Goal: Transaction & Acquisition: Book appointment/travel/reservation

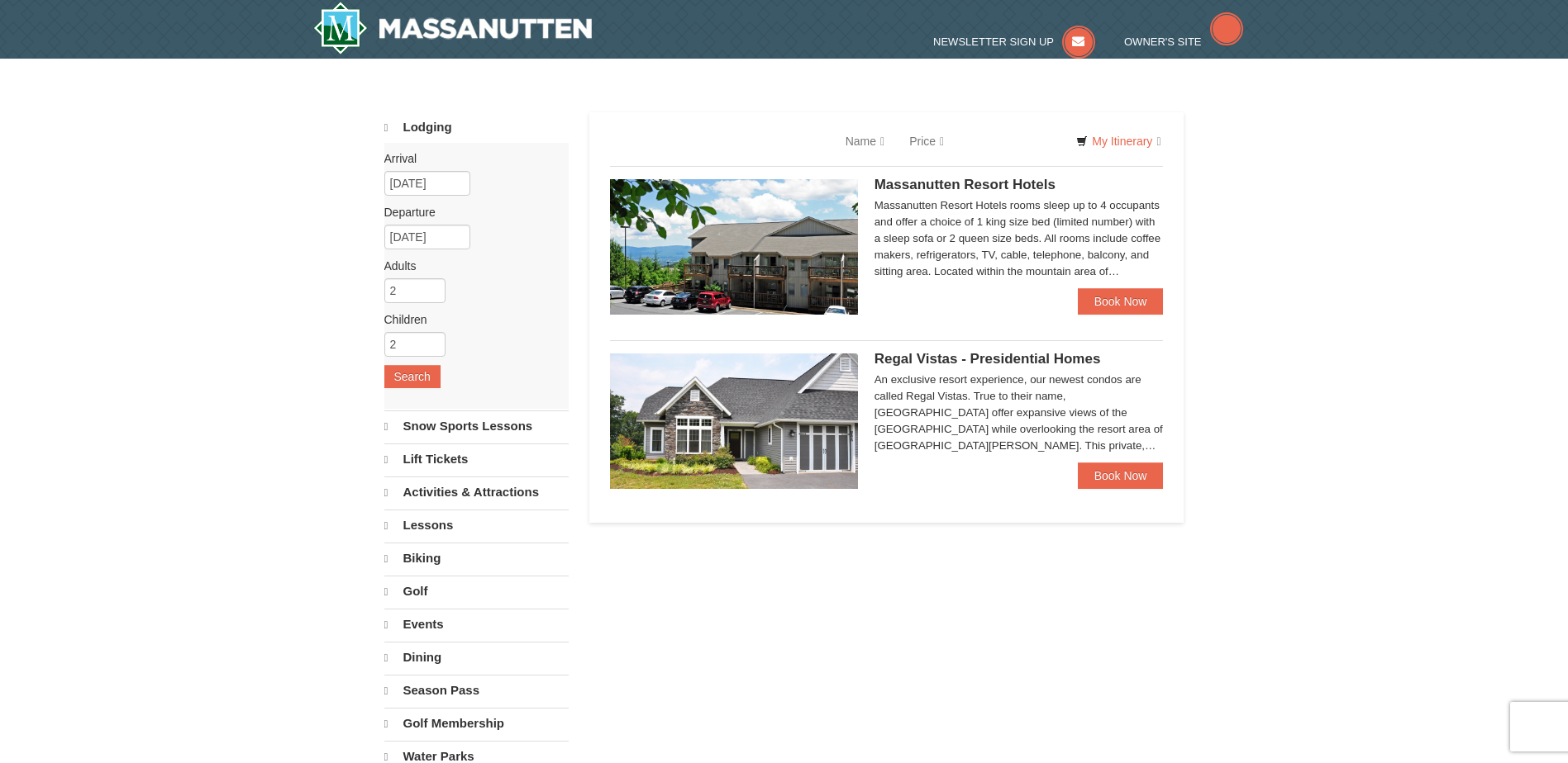
select select "10"
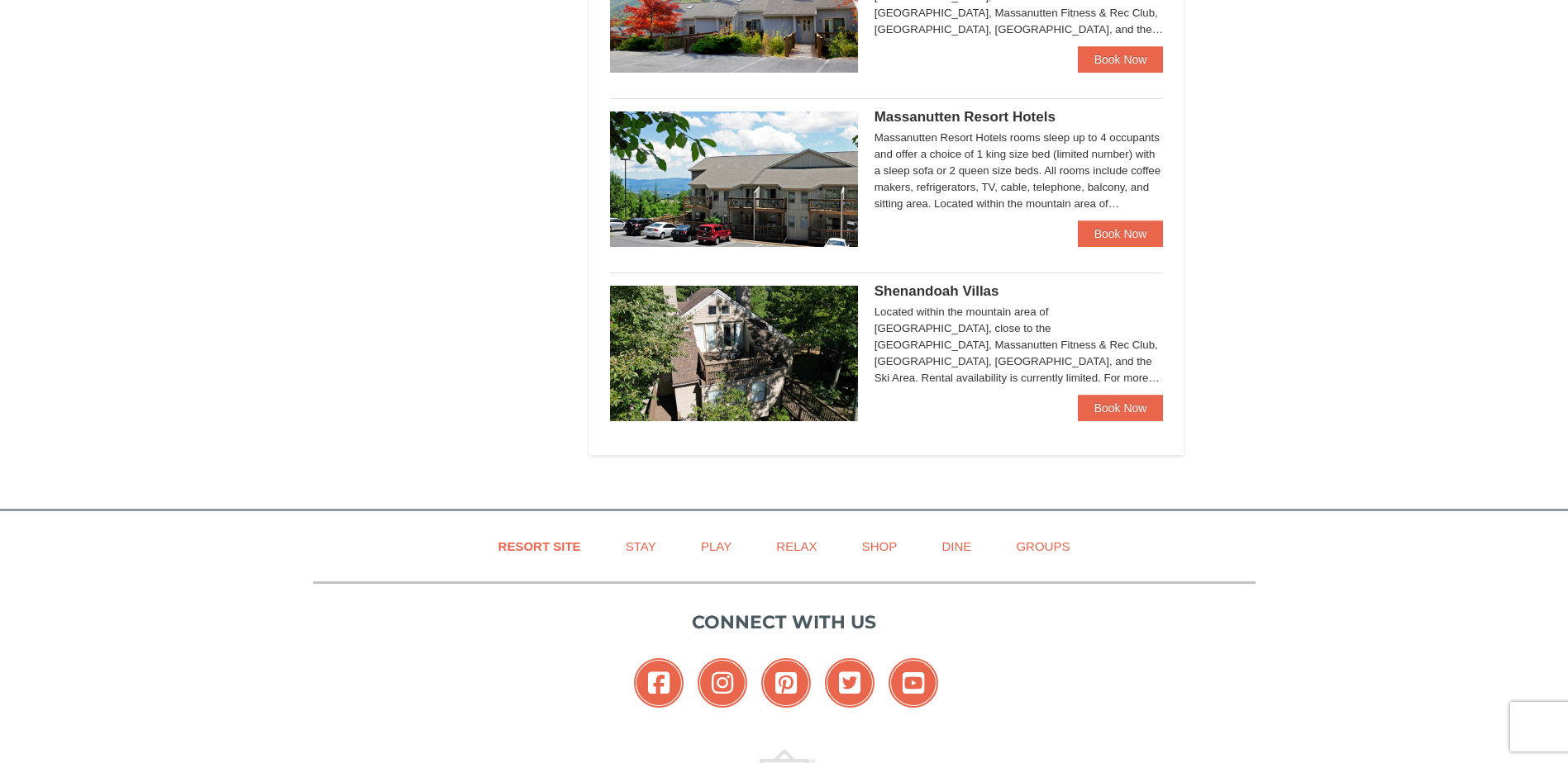
scroll to position [908, 0]
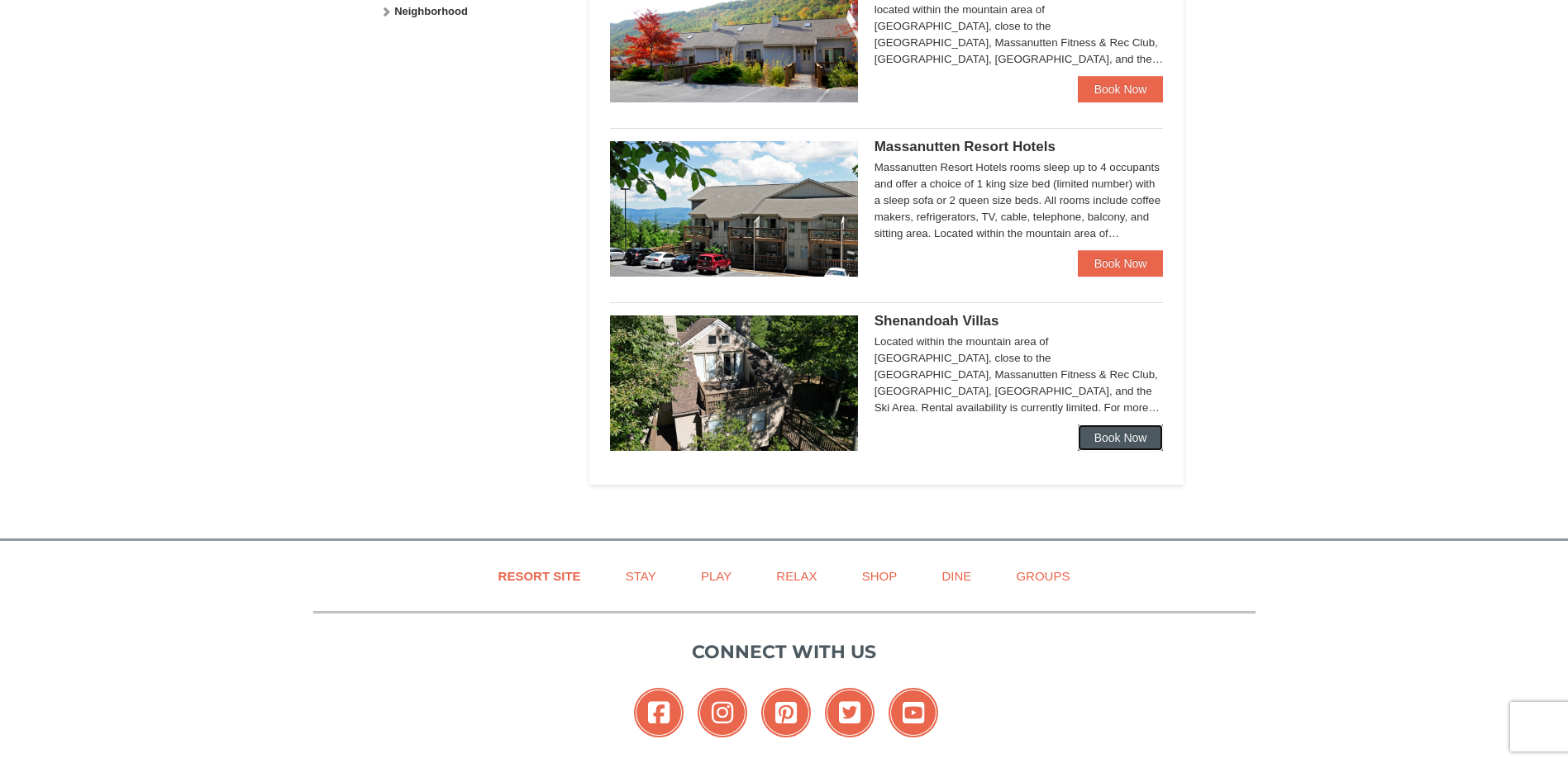
click at [1118, 439] on link "Book Now" at bounding box center [1120, 437] width 86 height 26
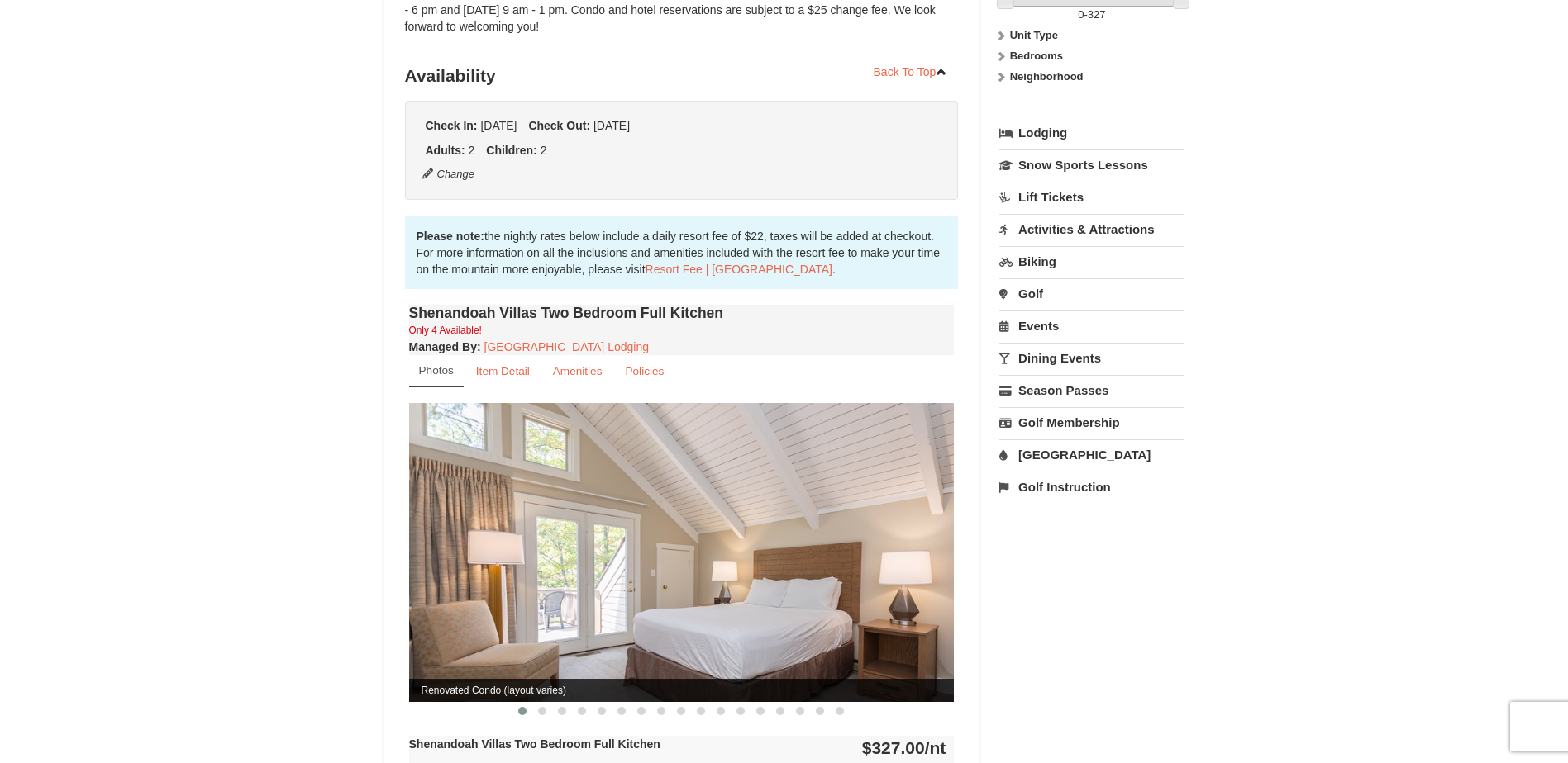
scroll to position [330, 0]
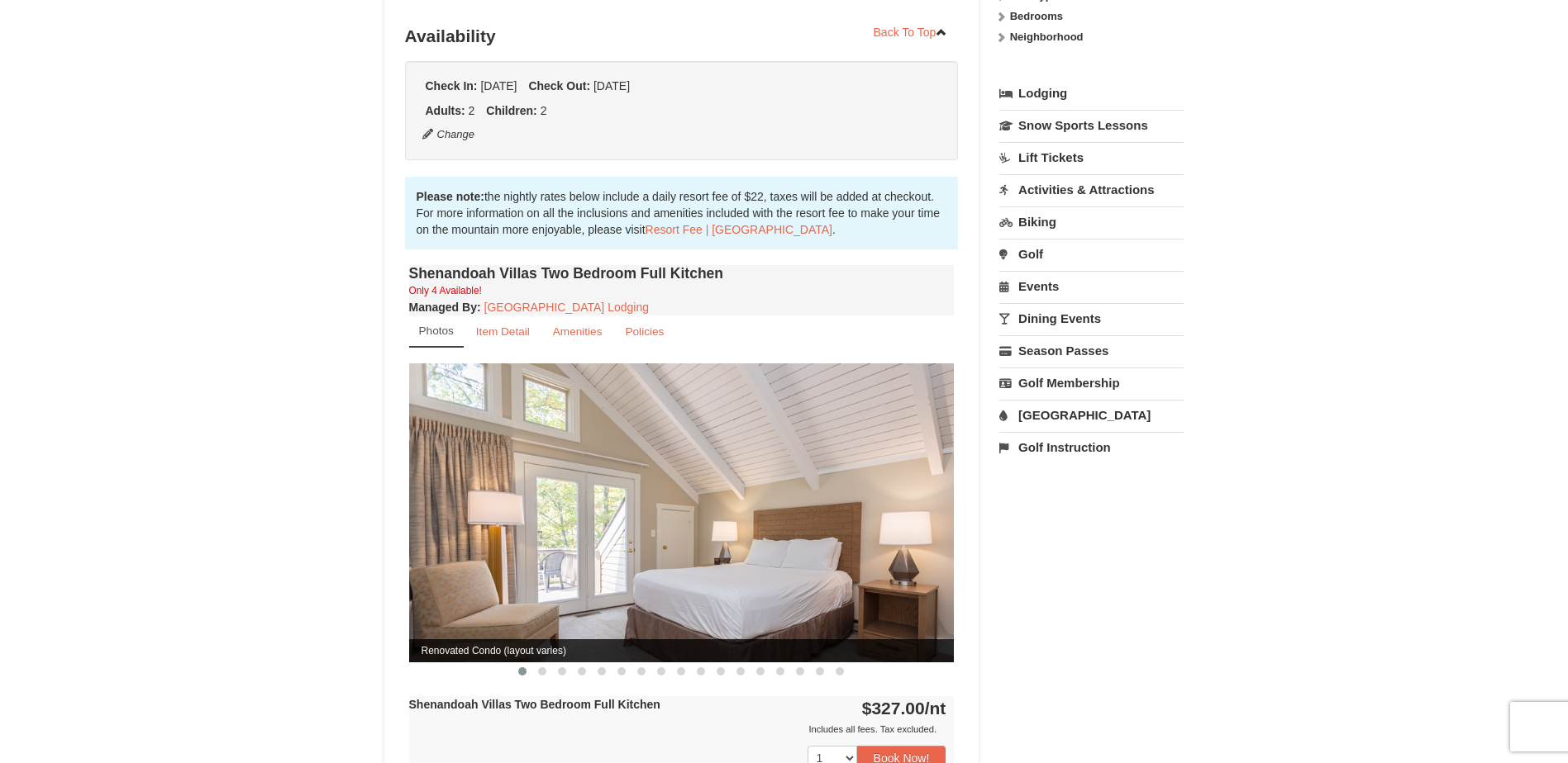
click at [678, 501] on img at bounding box center [681, 513] width 545 height 299
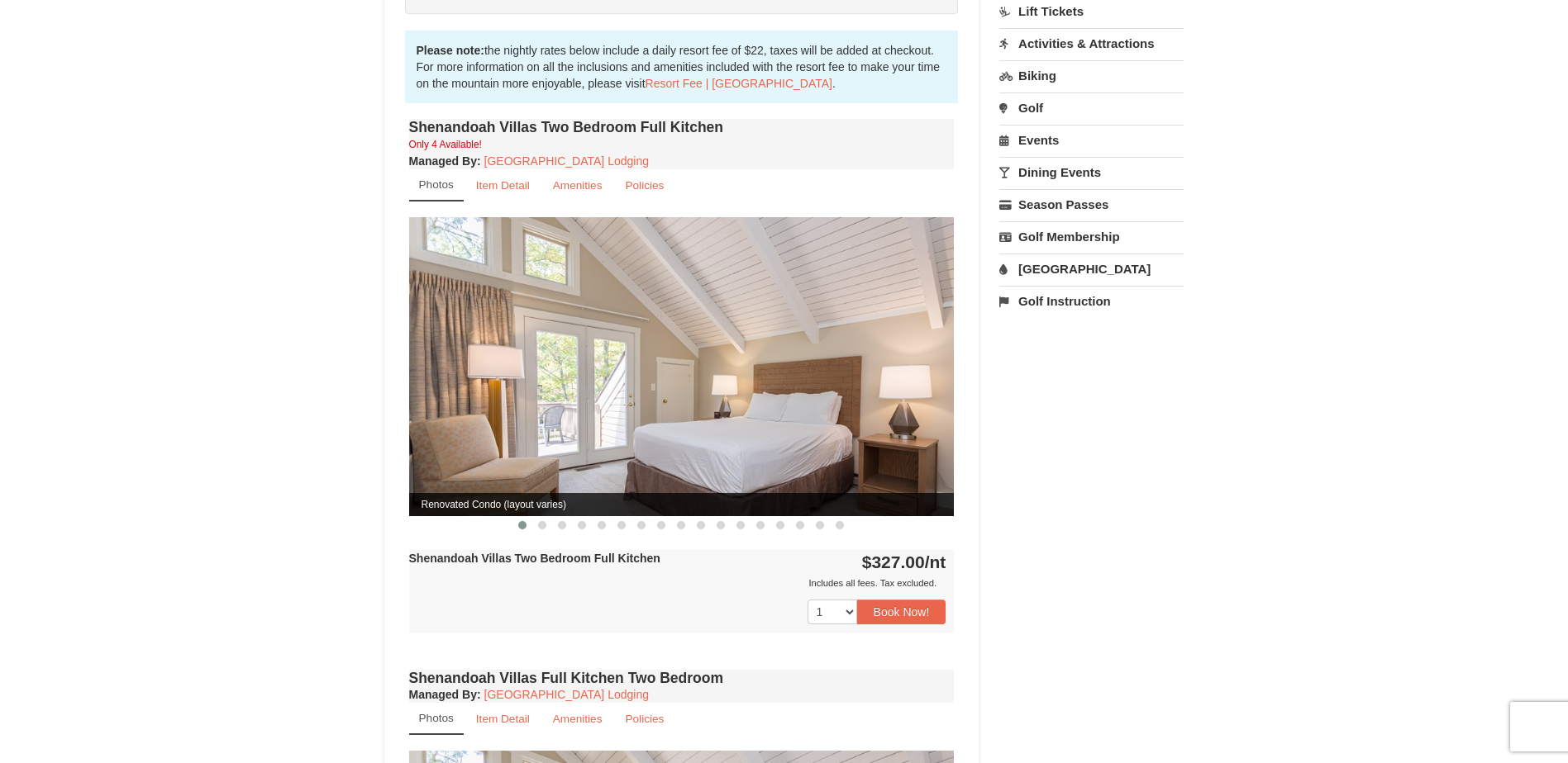
scroll to position [495, 0]
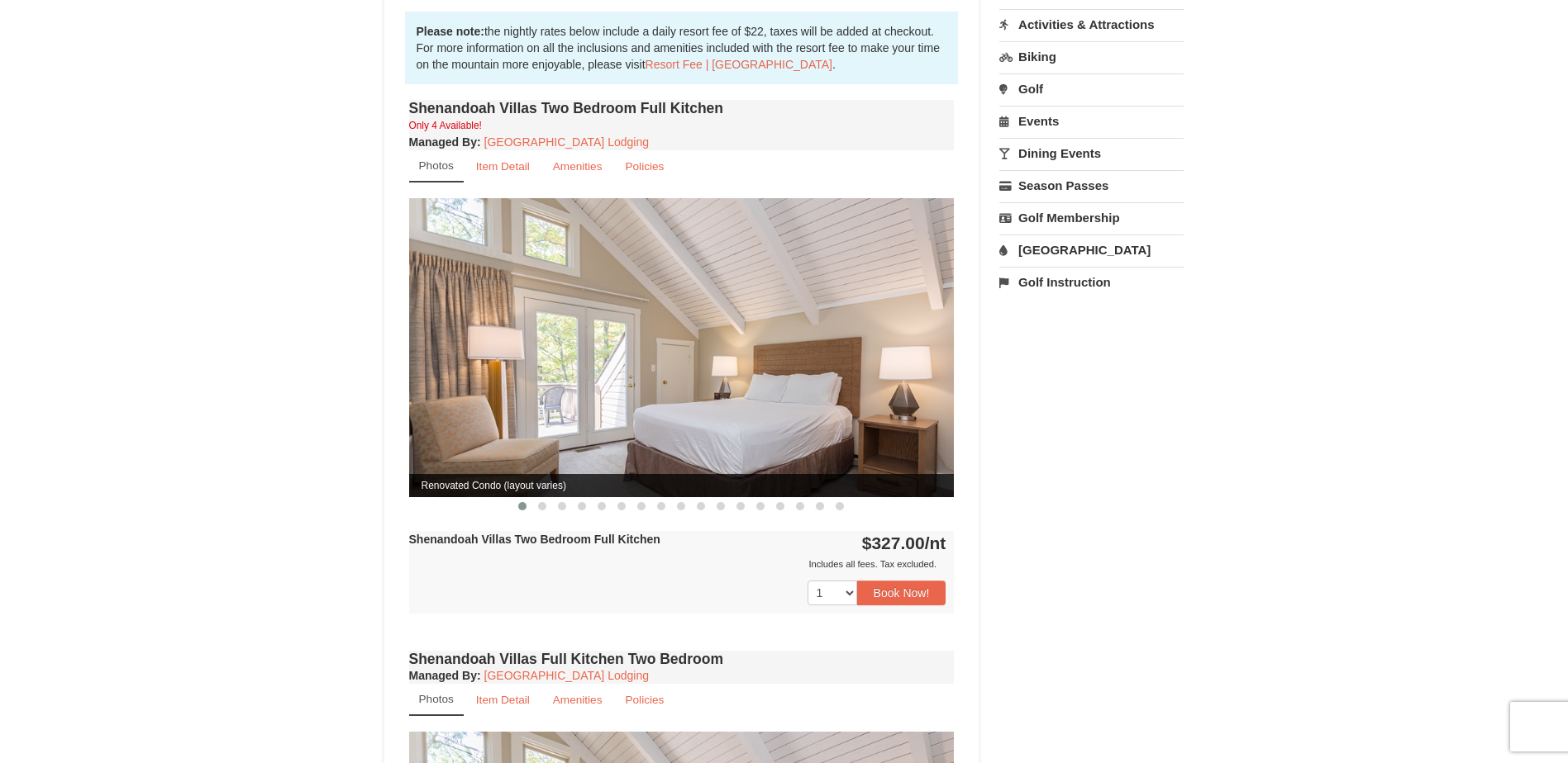
drag, startPoint x: 758, startPoint y: 397, endPoint x: 426, endPoint y: 372, distance: 332.9
click at [459, 372] on img at bounding box center [681, 348] width 545 height 299
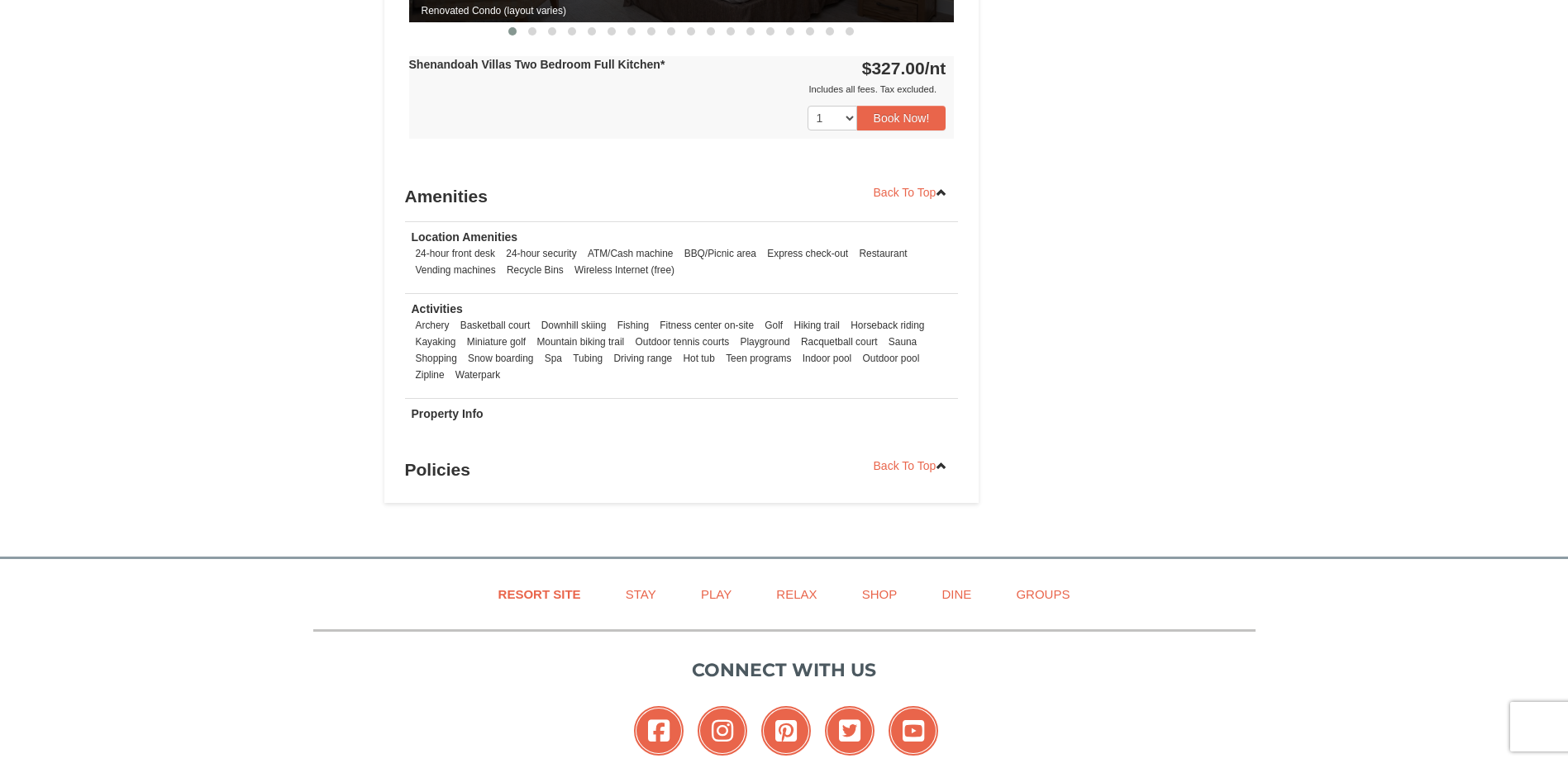
scroll to position [2212, 0]
